Goal: Information Seeking & Learning: Learn about a topic

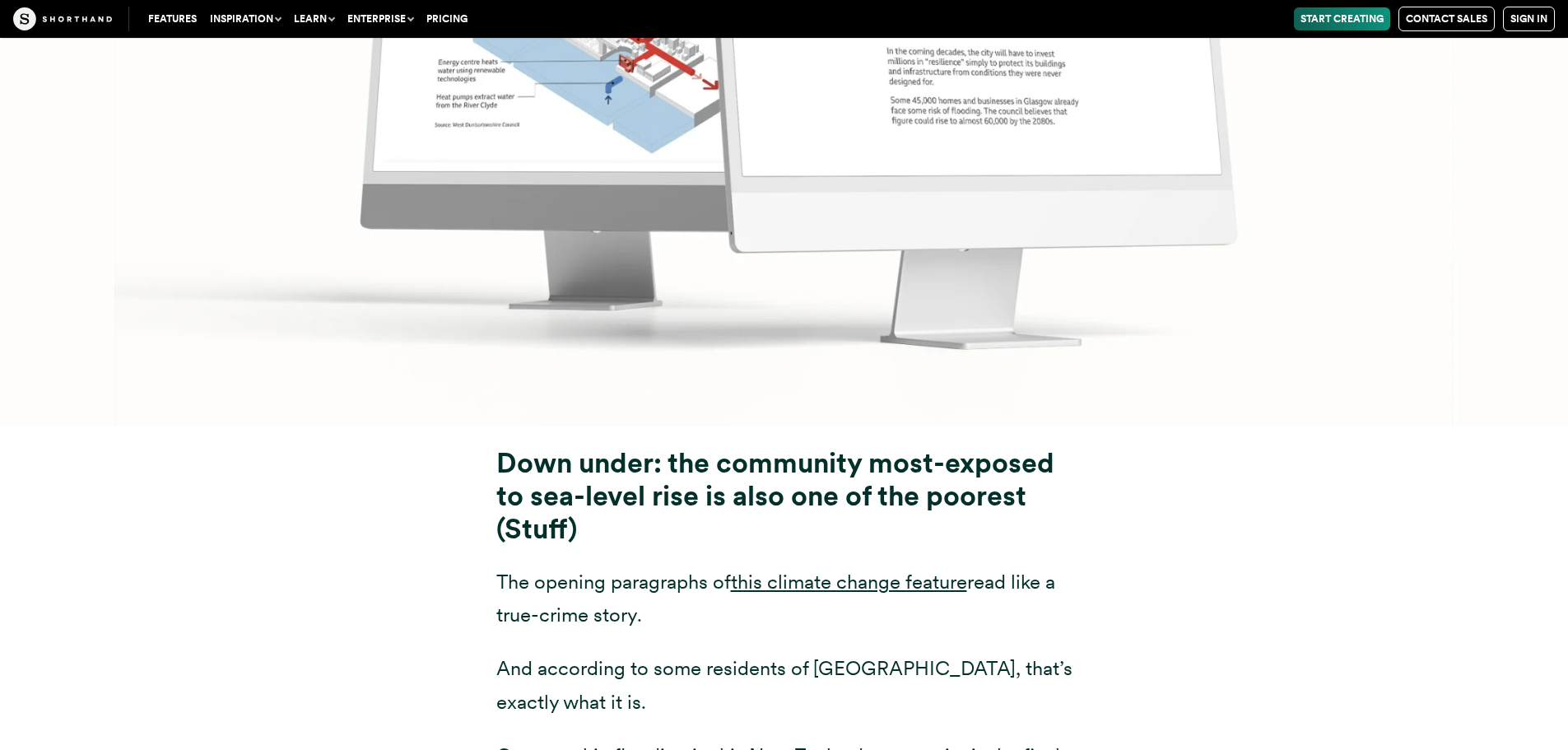
scroll to position [8317, 0]
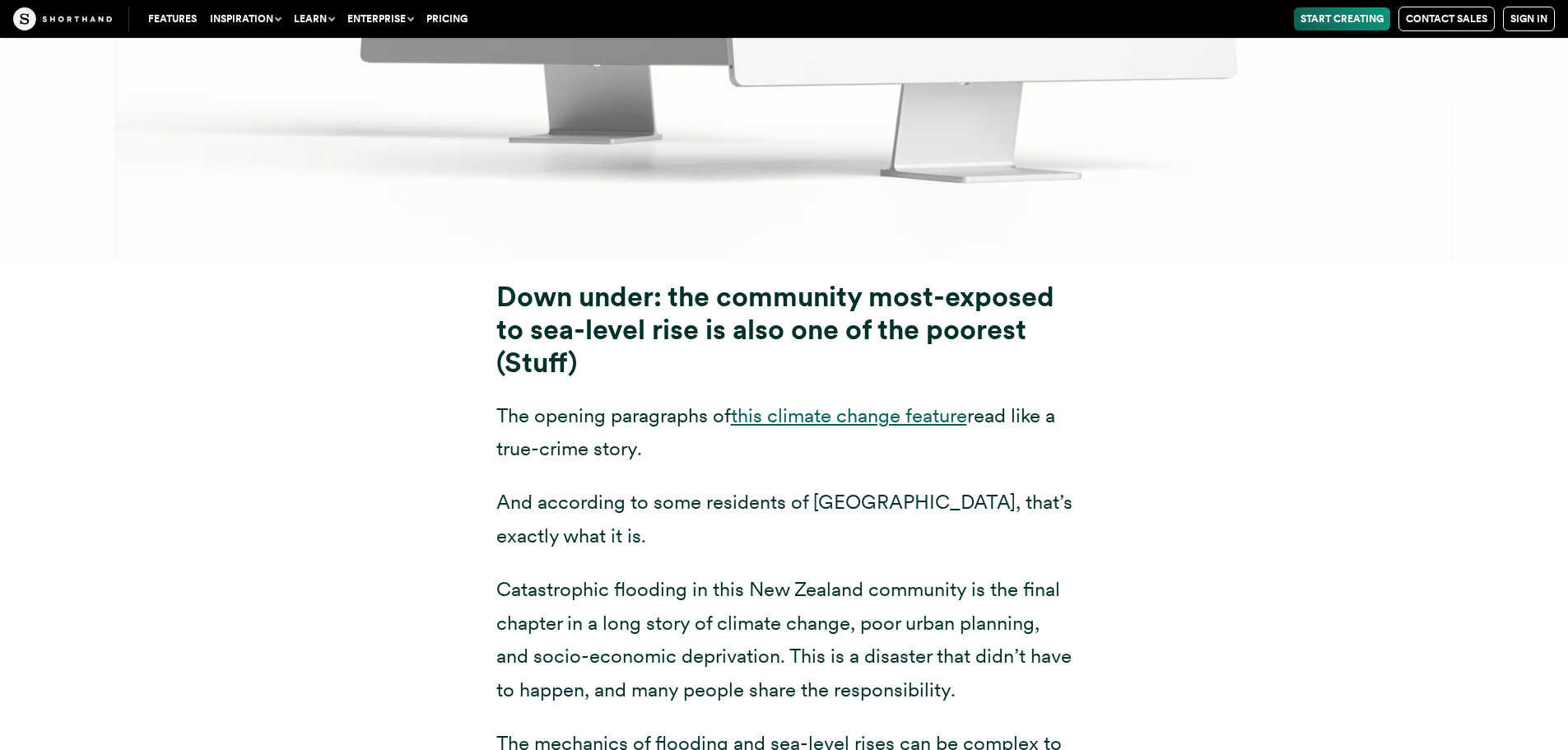
click at [794, 403] on link "this climate change feature" at bounding box center [849, 415] width 237 height 24
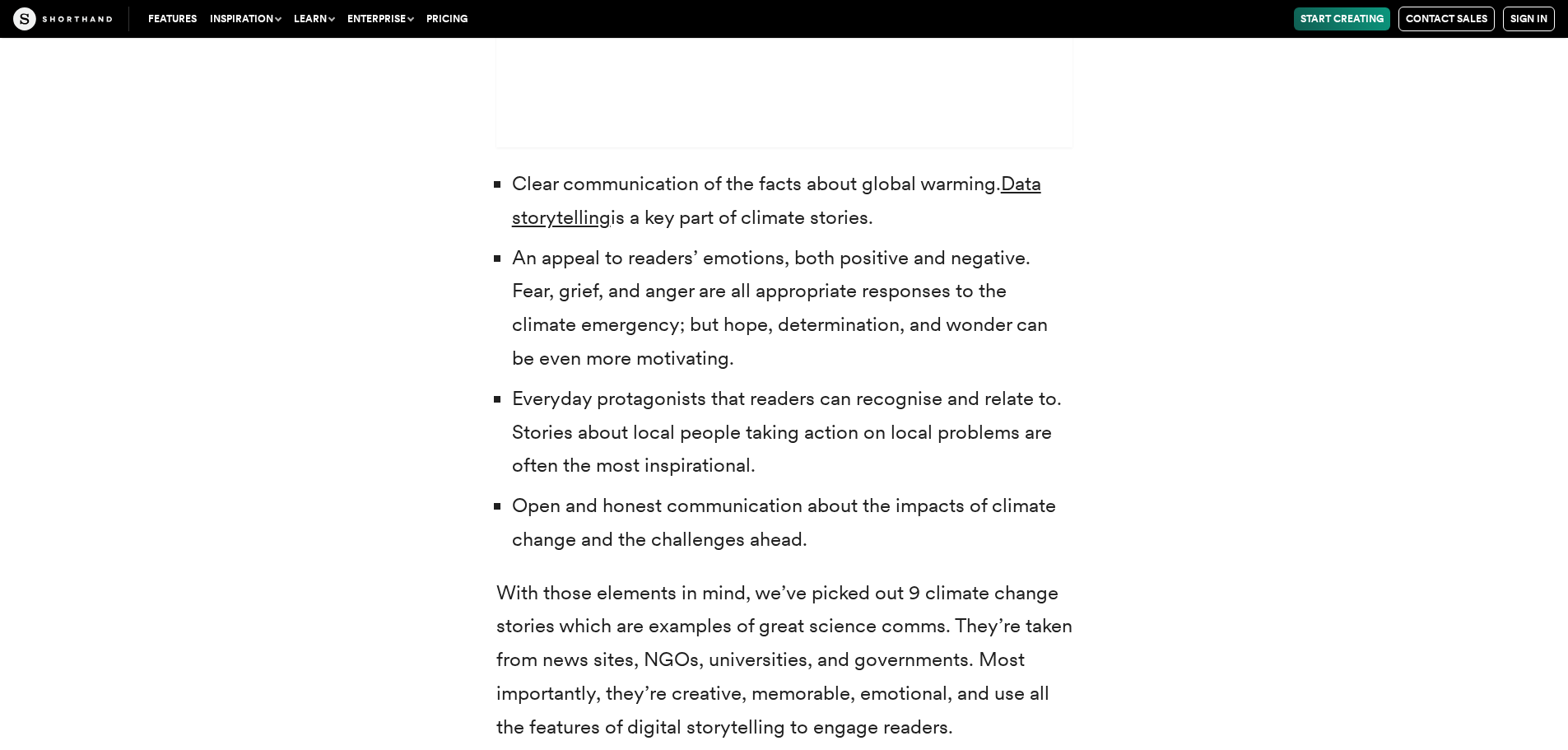
scroll to position [5270, 0]
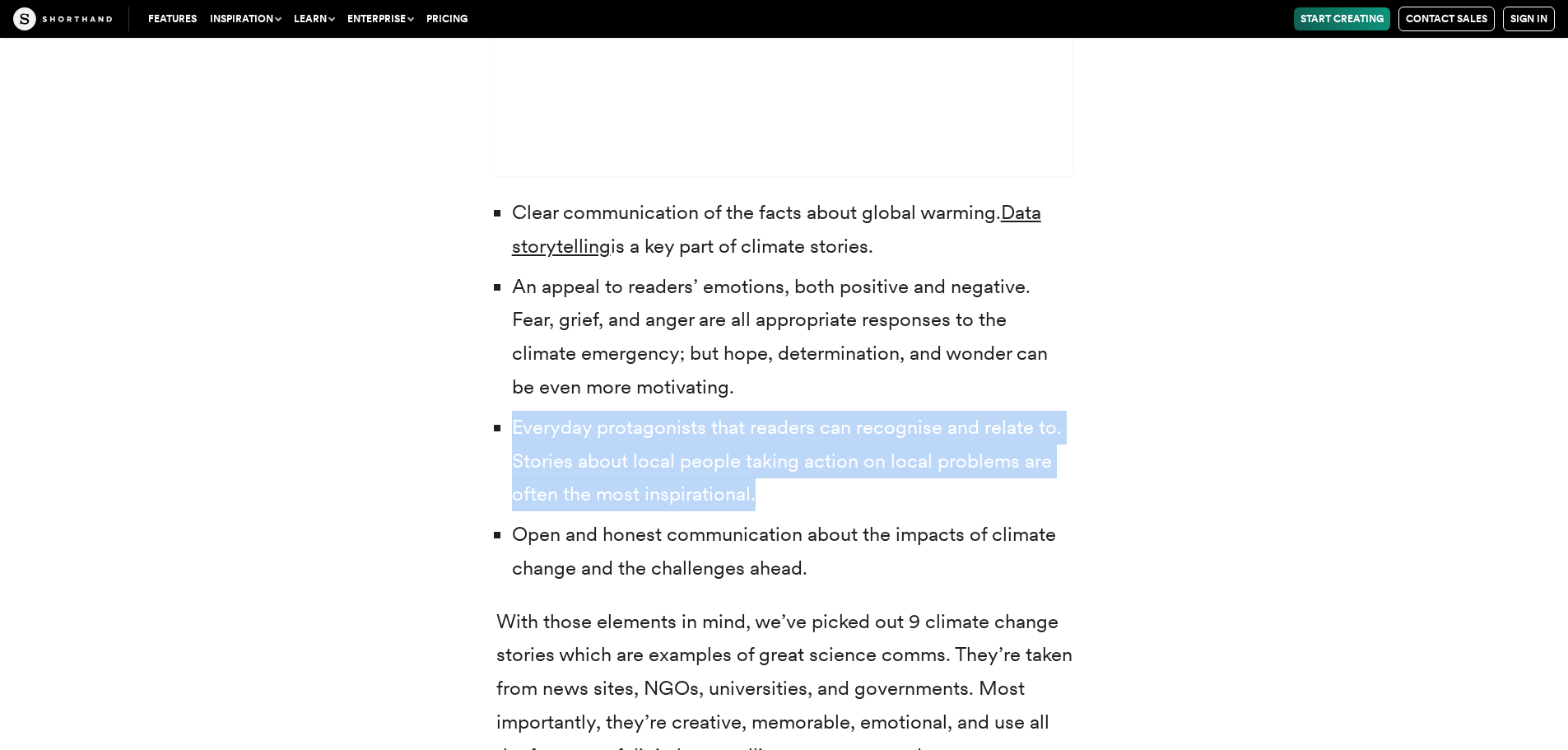
drag, startPoint x: 777, startPoint y: 501, endPoint x: 513, endPoint y: 428, distance: 273.9
click at [513, 428] on li "Everyday protagonists that readers can recognise and relate to. Stories about l…" at bounding box center [792, 461] width 561 height 100
copy li "Everyday protagonists that readers can recognise and relate to. Stories about l…"
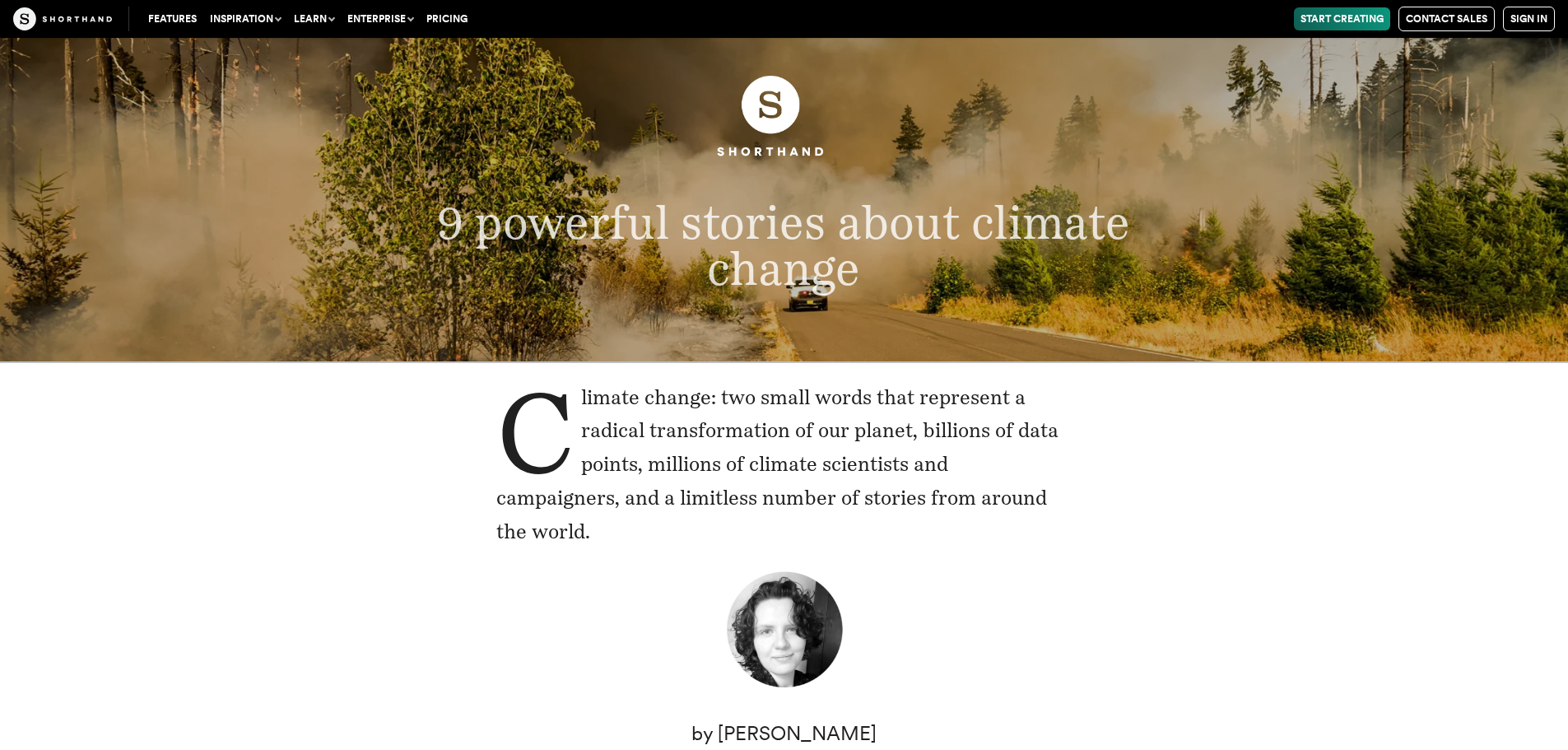
scroll to position [0, 0]
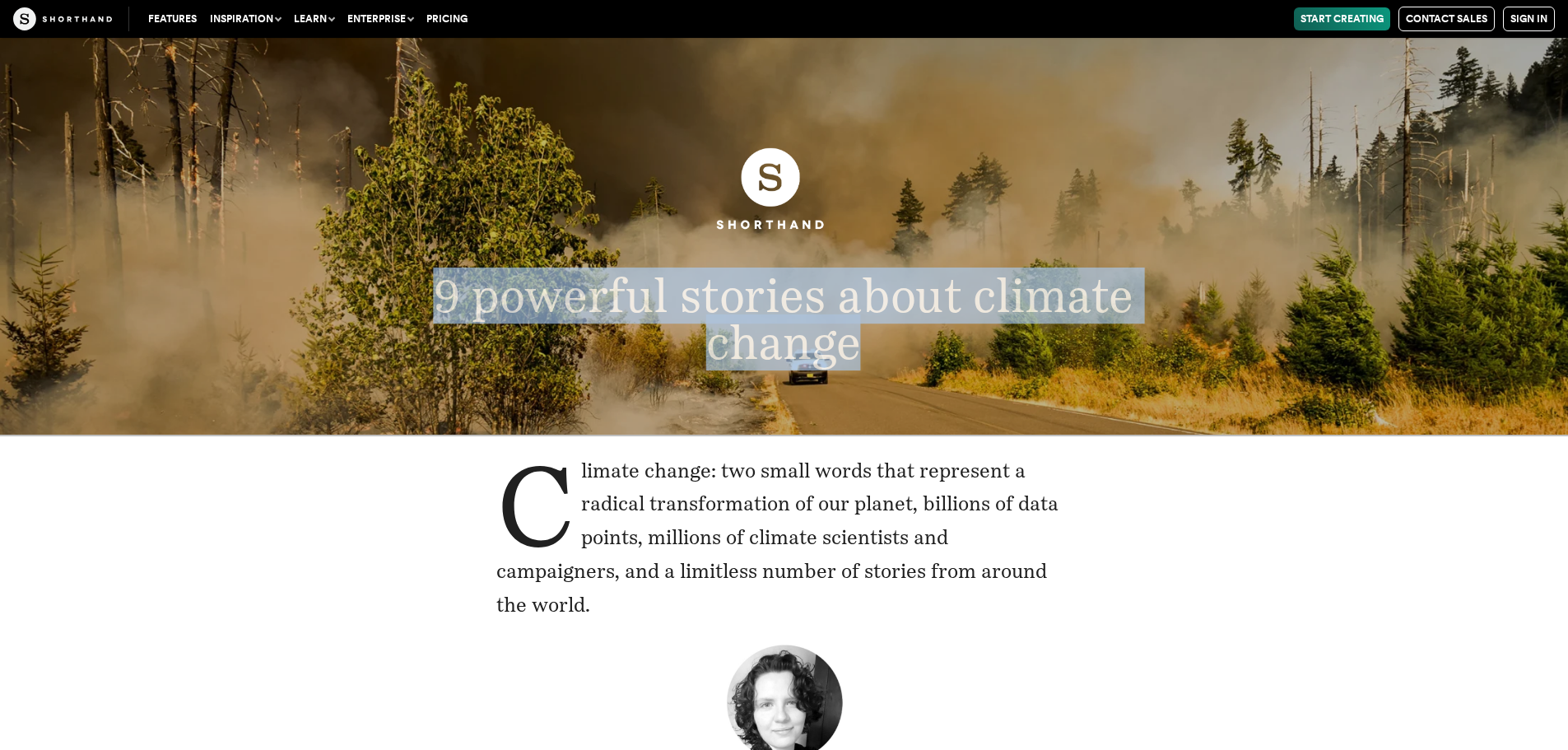
drag, startPoint x: 867, startPoint y: 352, endPoint x: 433, endPoint y: 301, distance: 437.0
click at [433, 301] on p "9 powerful stories about climate change" at bounding box center [784, 319] width 870 height 93
copy span "9 powerful stories about climate change"
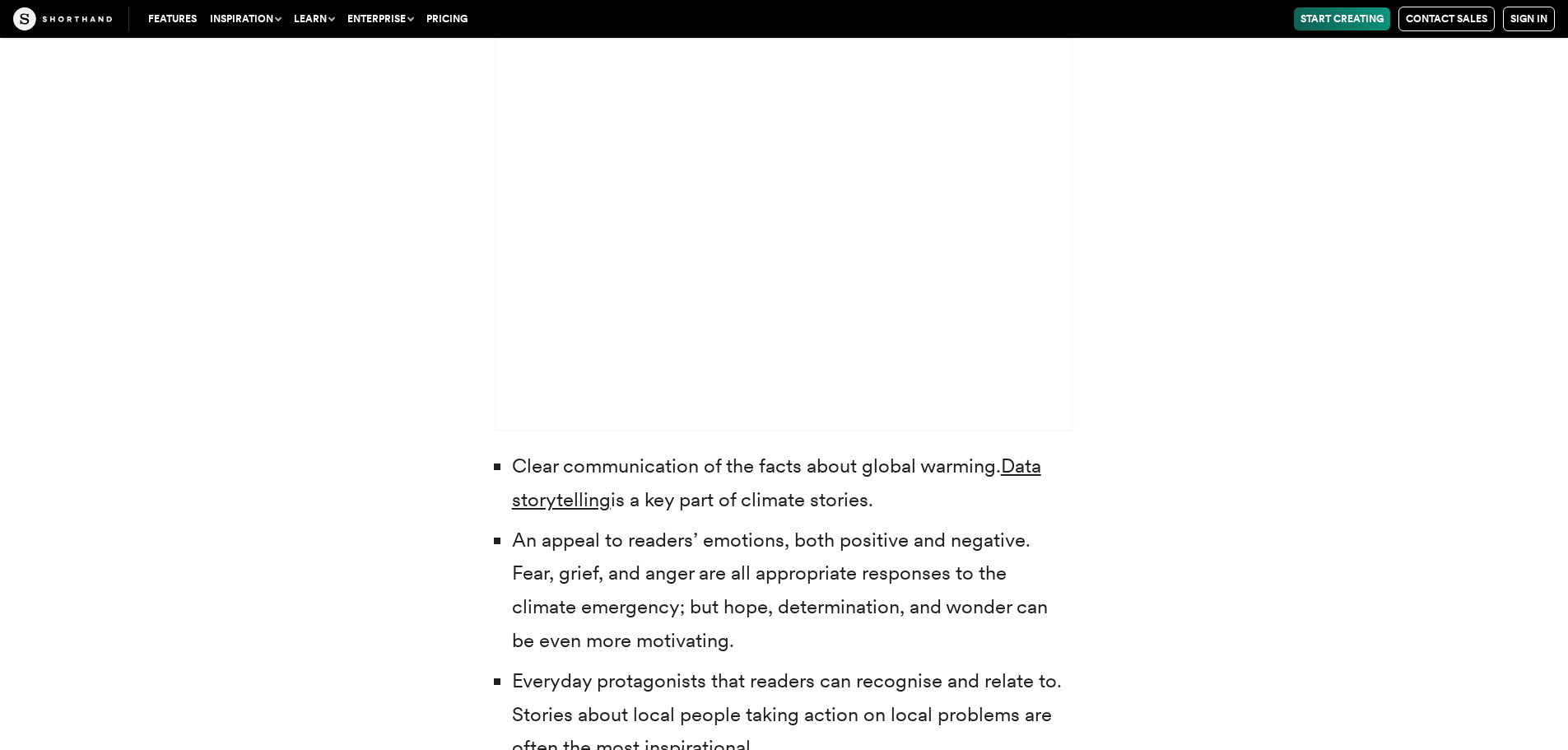
scroll to position [5188, 0]
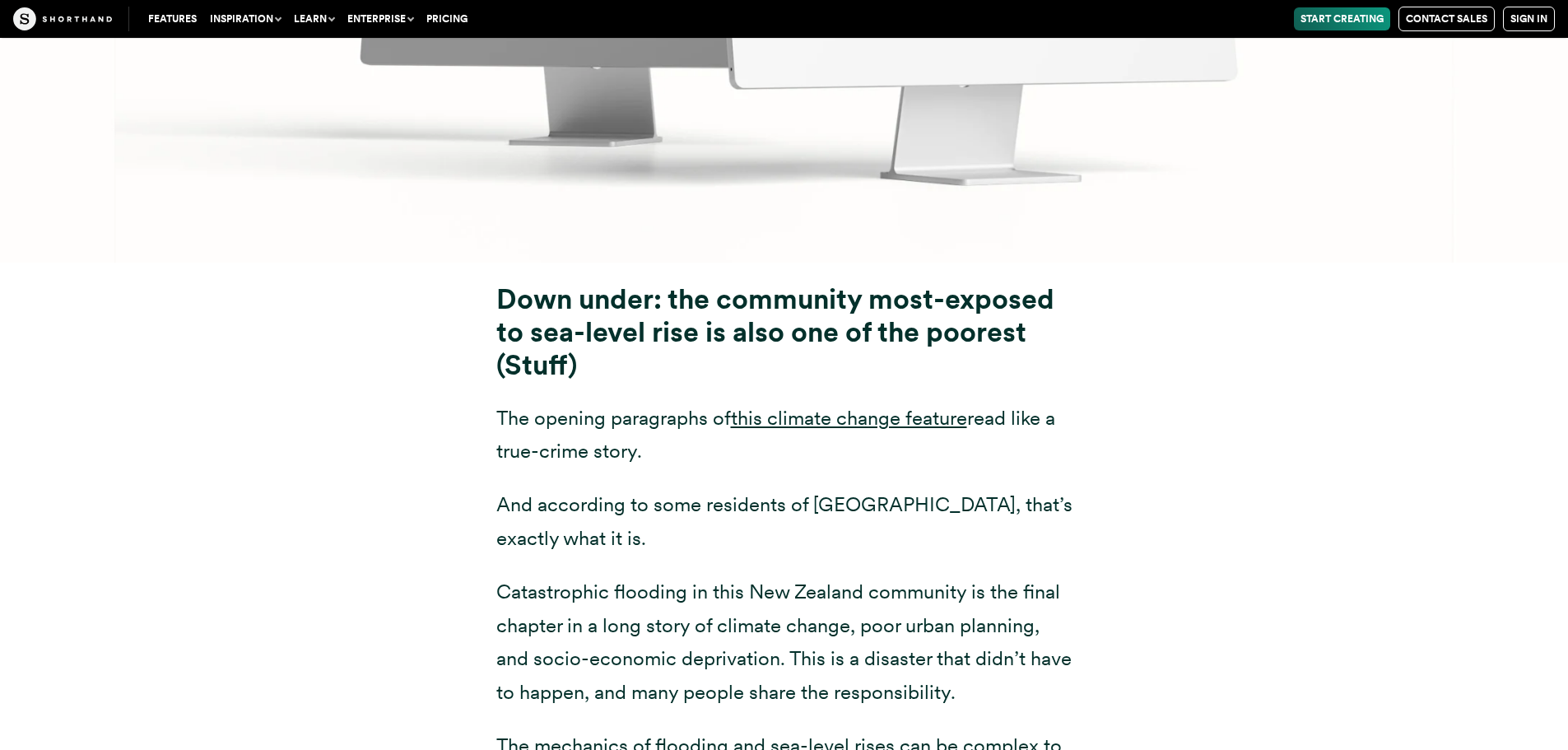
scroll to position [8317, 0]
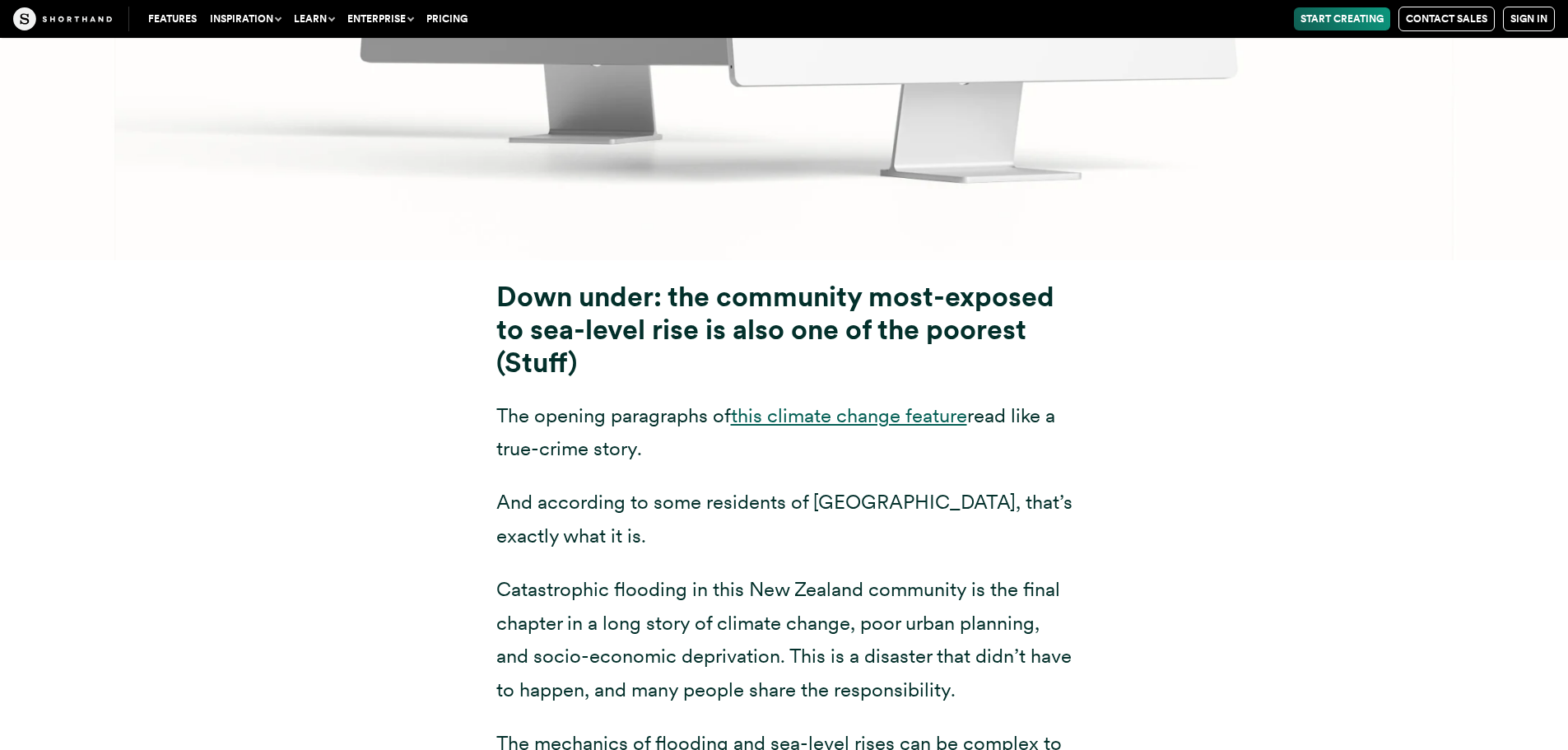
click at [846, 403] on link "this climate change feature" at bounding box center [849, 415] width 237 height 24
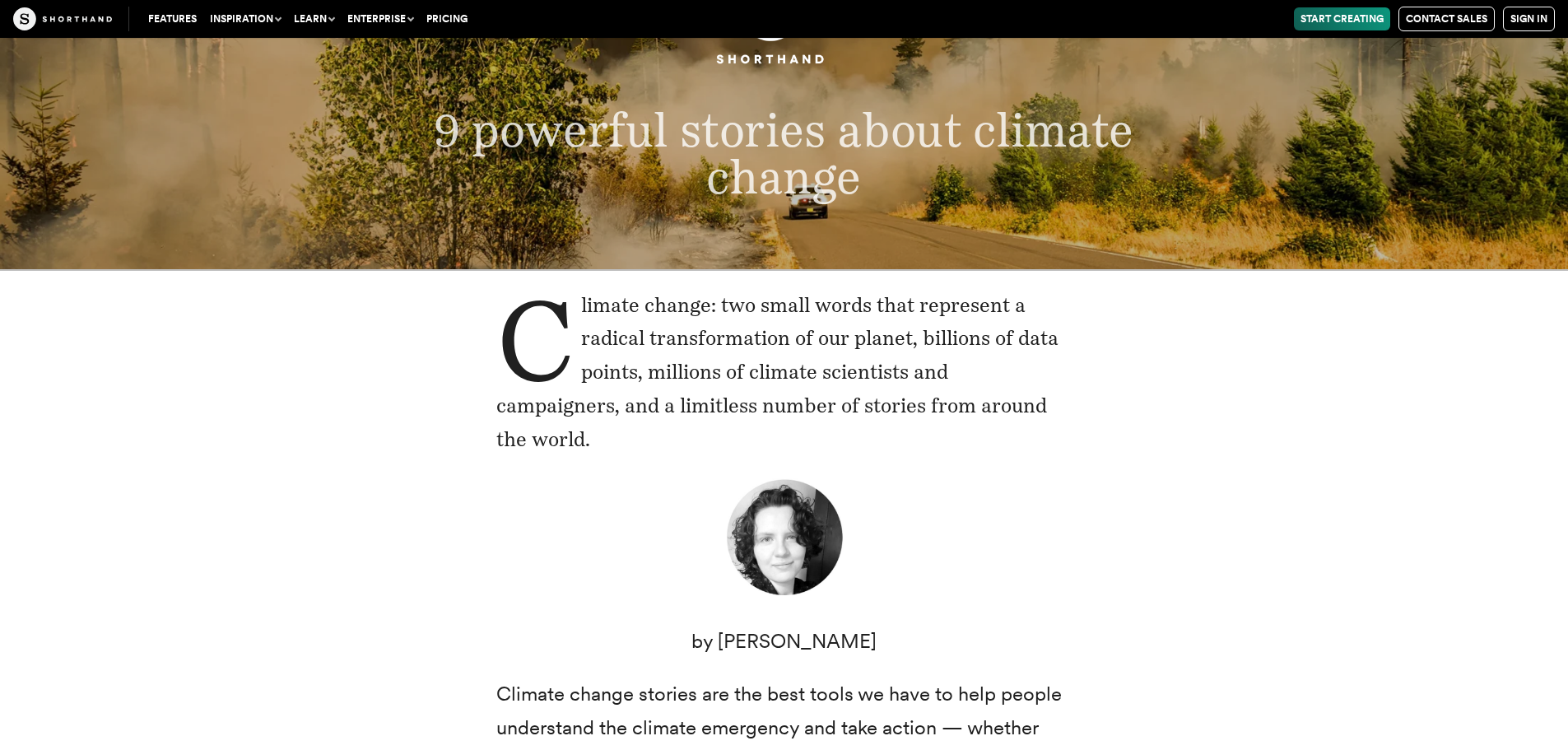
scroll to position [0, 0]
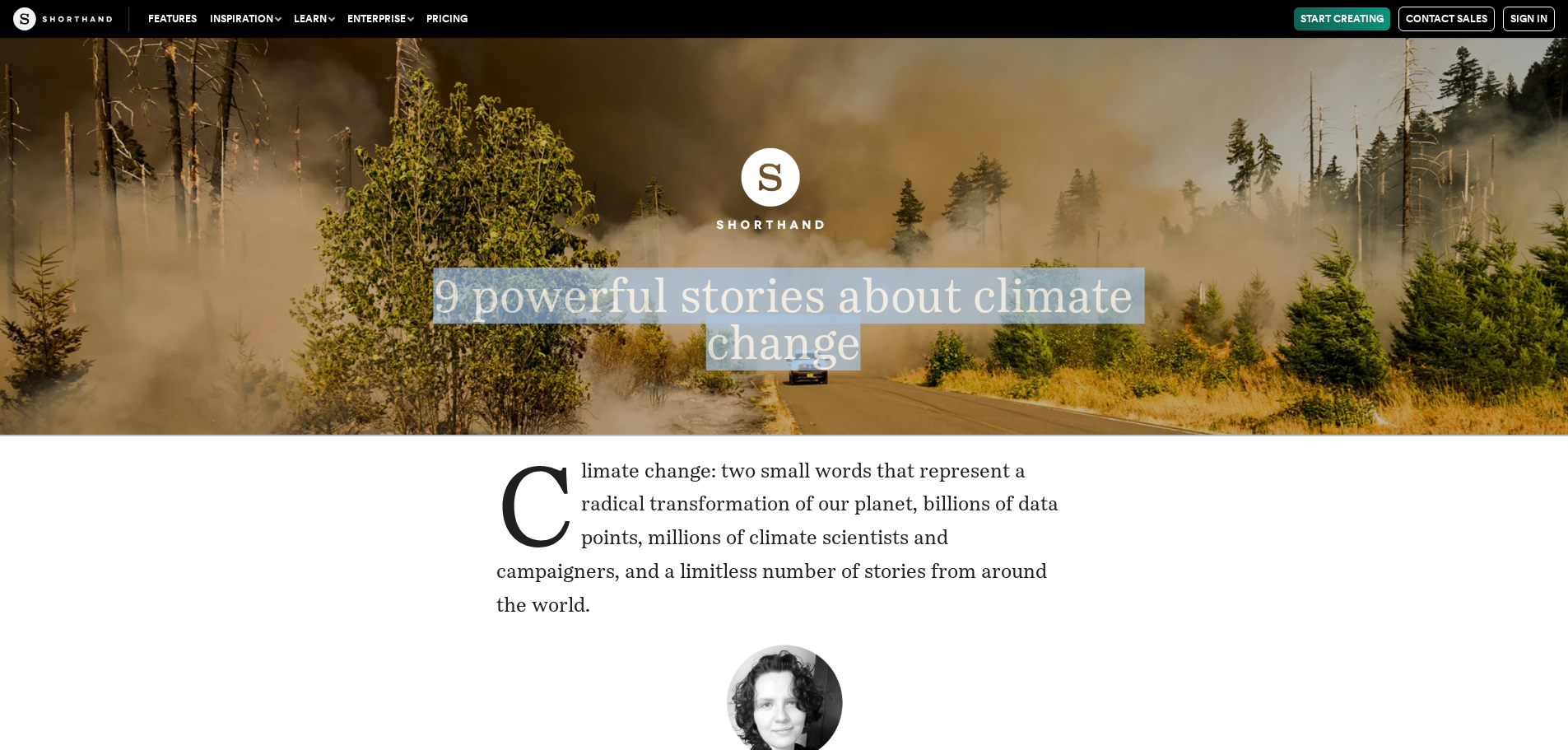
drag, startPoint x: 862, startPoint y: 347, endPoint x: 440, endPoint y: 303, distance: 424.3
click at [440, 303] on p "9 powerful stories about climate change" at bounding box center [784, 319] width 870 height 93
copy span "9 powerful stories about climate change"
